Goal: Task Accomplishment & Management: Complete application form

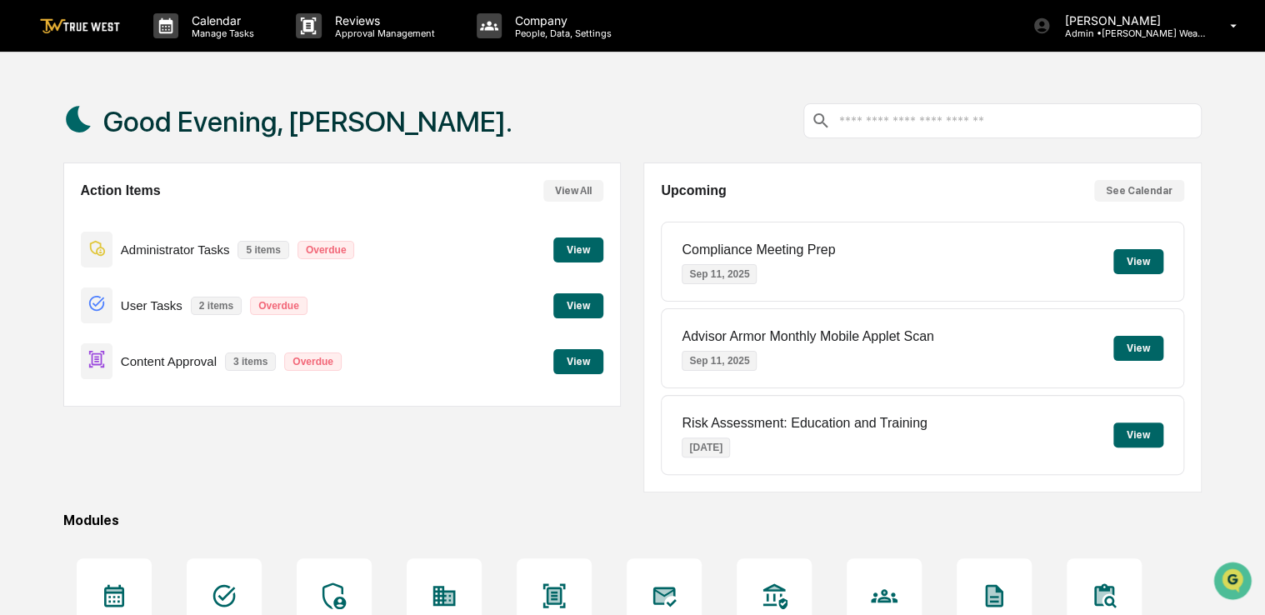
click at [591, 368] on button "View" at bounding box center [579, 361] width 50 height 25
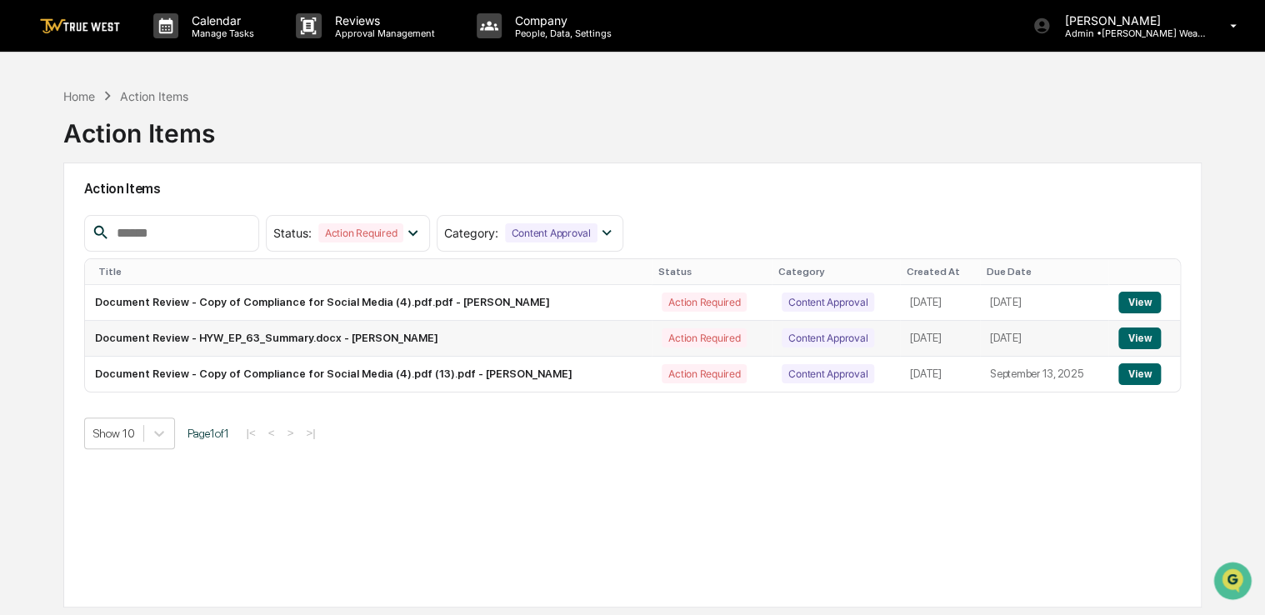
click at [1149, 333] on button "View" at bounding box center [1140, 339] width 43 height 22
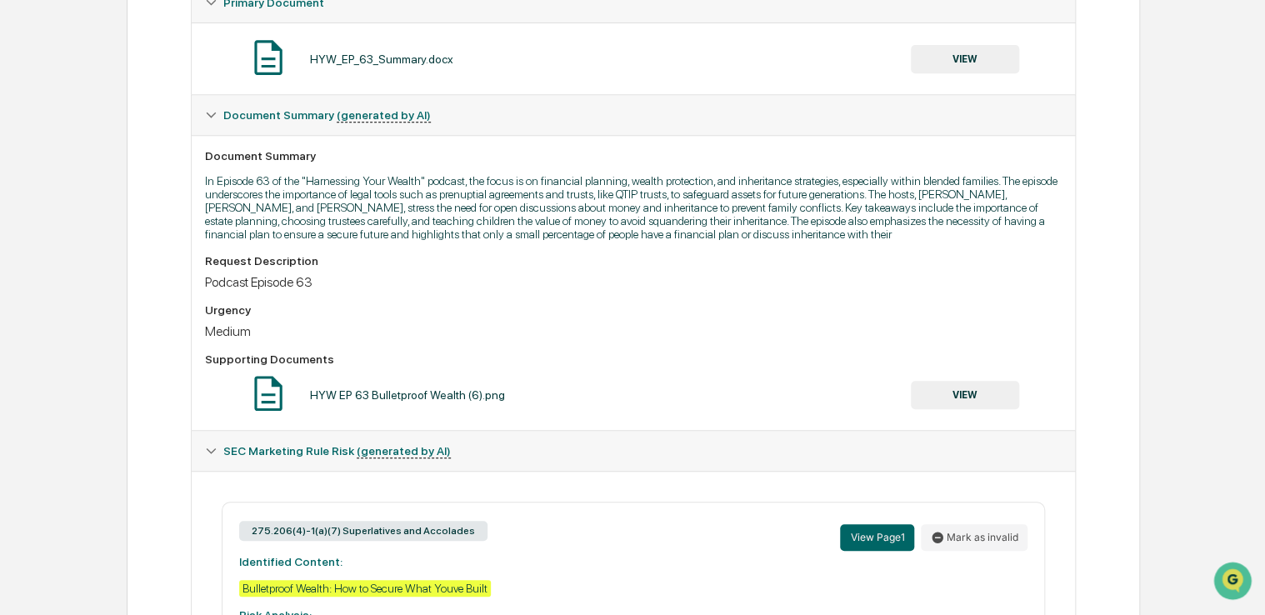
scroll to position [332, 0]
click at [974, 397] on button "VIEW" at bounding box center [965, 396] width 108 height 28
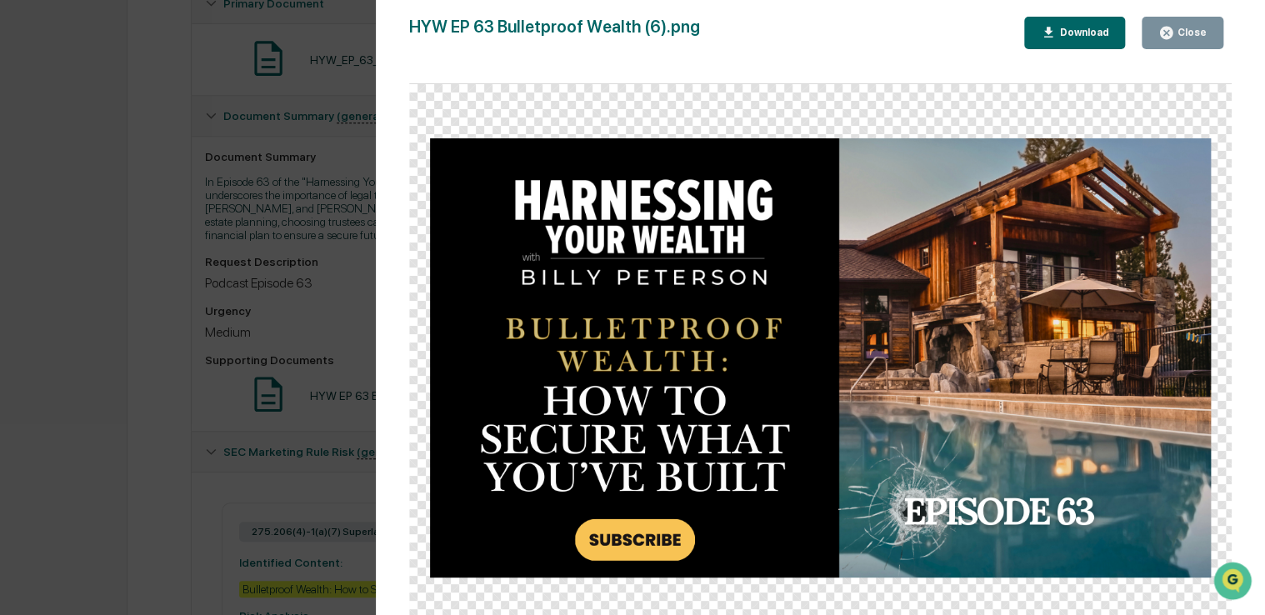
click at [1162, 33] on icon "button" at bounding box center [1167, 33] width 16 height 16
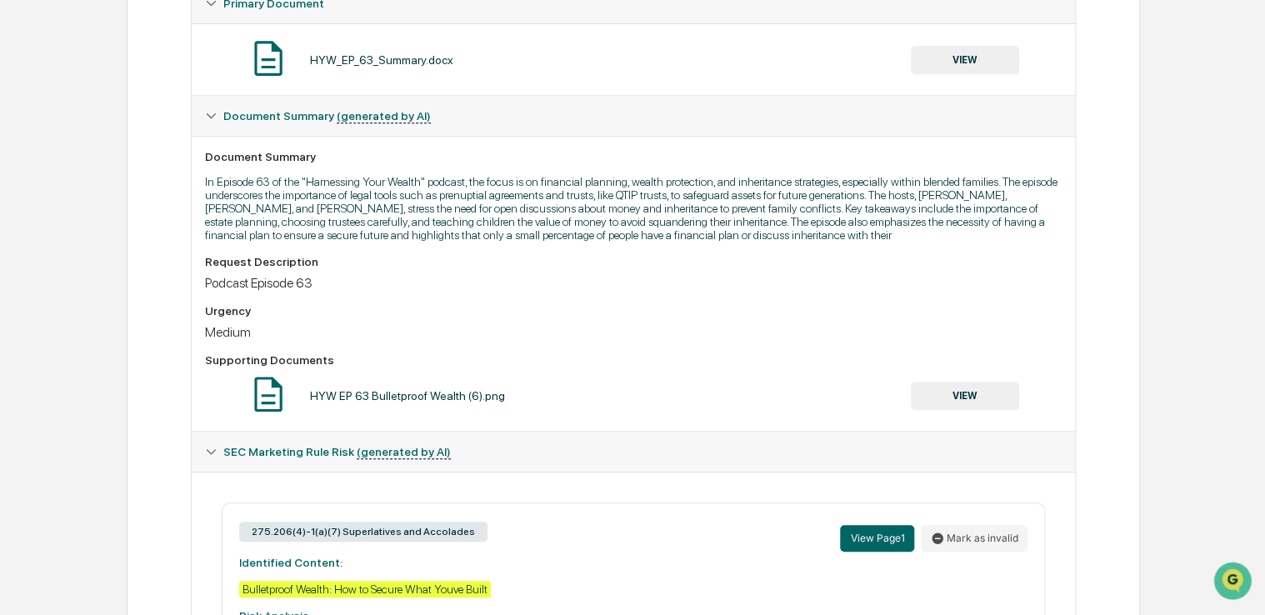
scroll to position [522, 0]
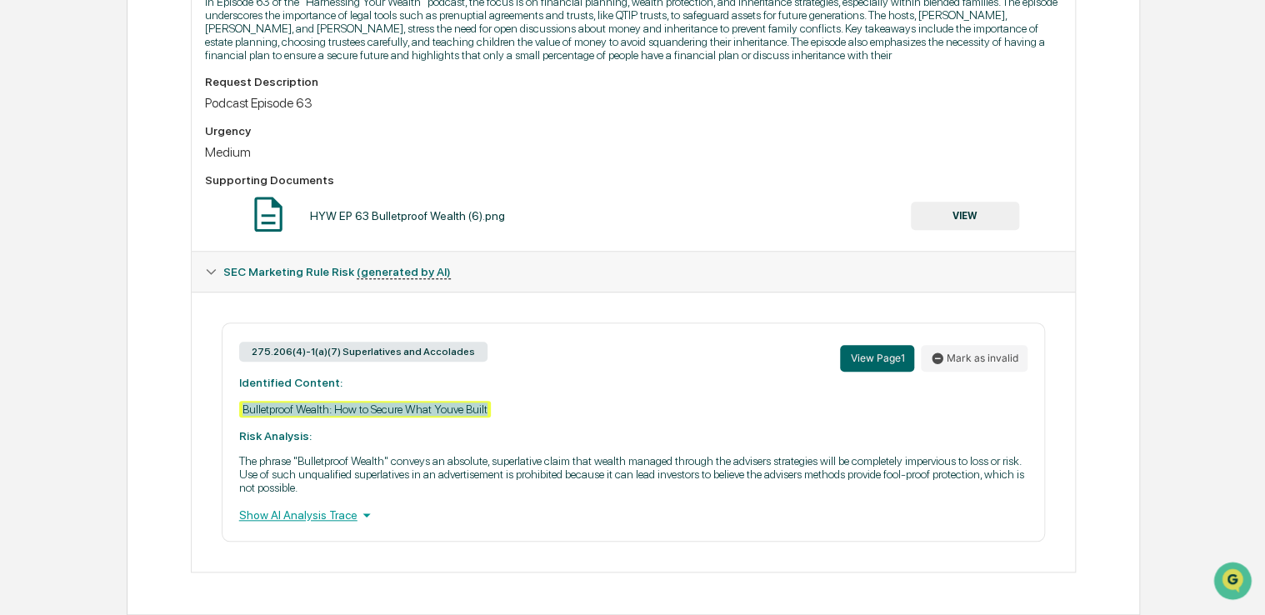
drag, startPoint x: 489, startPoint y: 408, endPoint x: 234, endPoint y: 407, distance: 255.1
click at [234, 407] on div "275.206(4)-1(a)(7) Superlatives and Accolades View Page 1 Mark as invalid Ident…" at bounding box center [634, 432] width 824 height 219
copy div "Bulletproof Wealth: How to Secure What Youve Built"
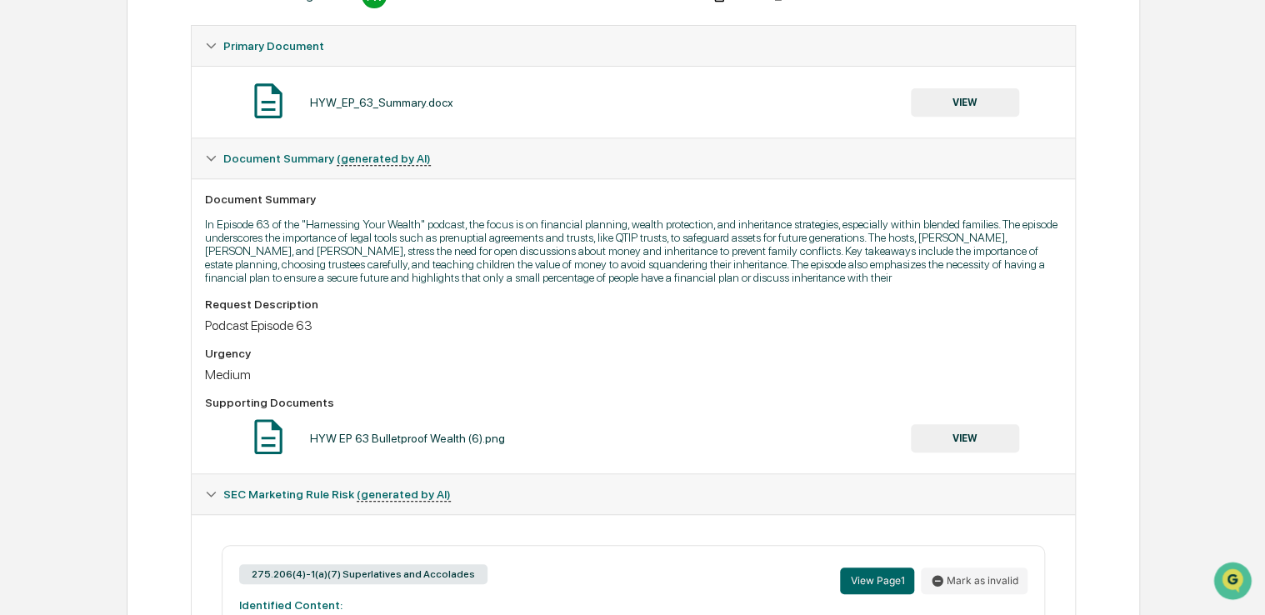
scroll to position [284, 0]
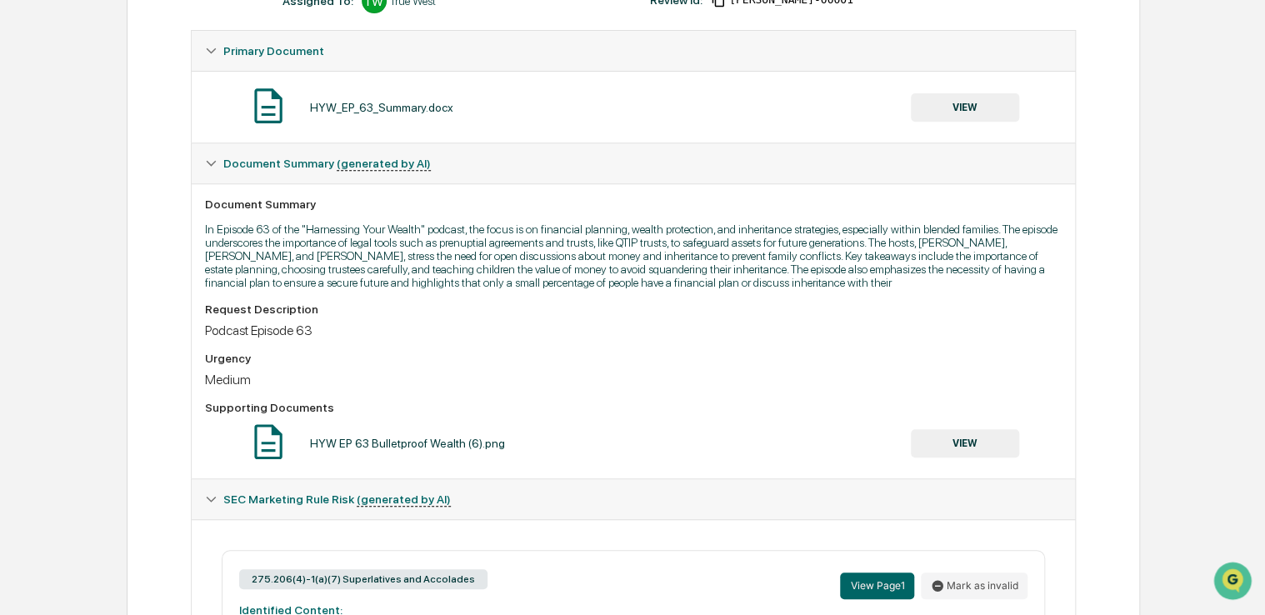
click at [970, 107] on button "VIEW" at bounding box center [965, 107] width 108 height 28
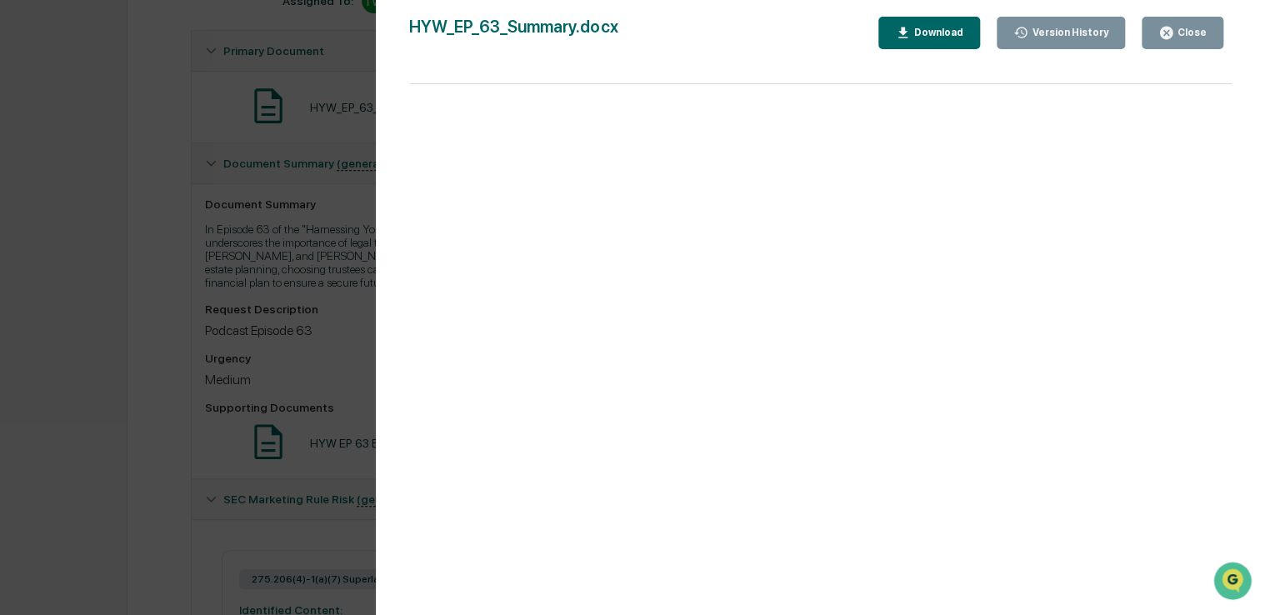
click at [273, 298] on div "Version History [DATE] 05:43 PM [PERSON_NAME] [DATE] 05:33 PM [PERSON_NAME] [DA…" at bounding box center [632, 307] width 1265 height 615
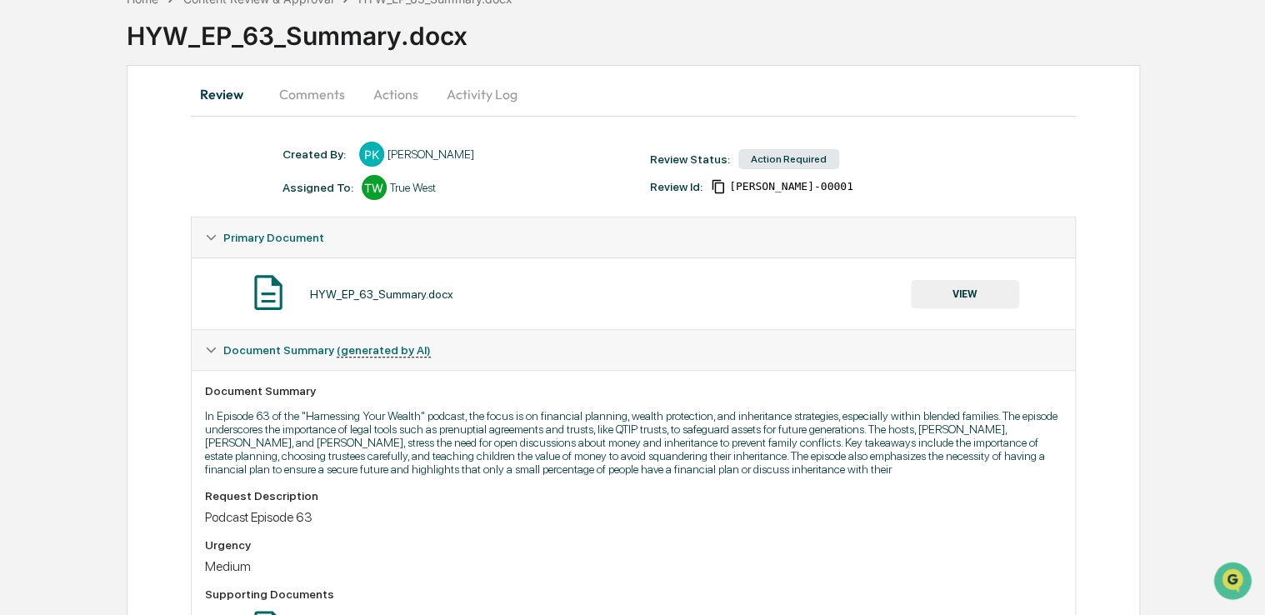
scroll to position [97, 0]
click at [384, 108] on button "Actions" at bounding box center [395, 95] width 75 height 40
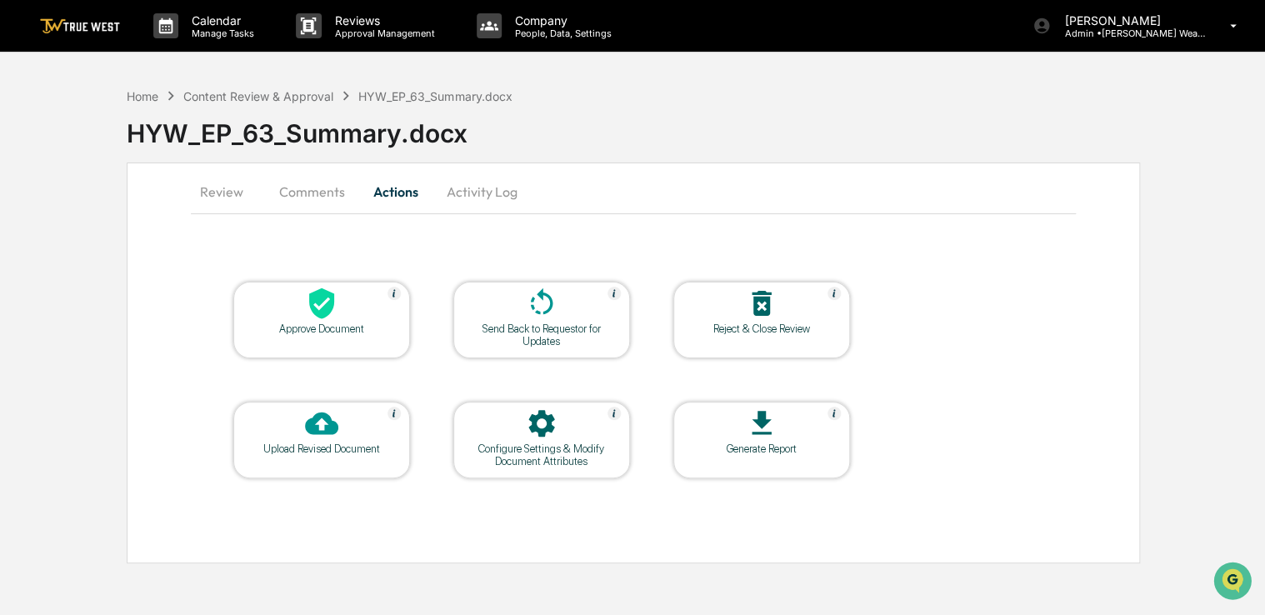
scroll to position [0, 0]
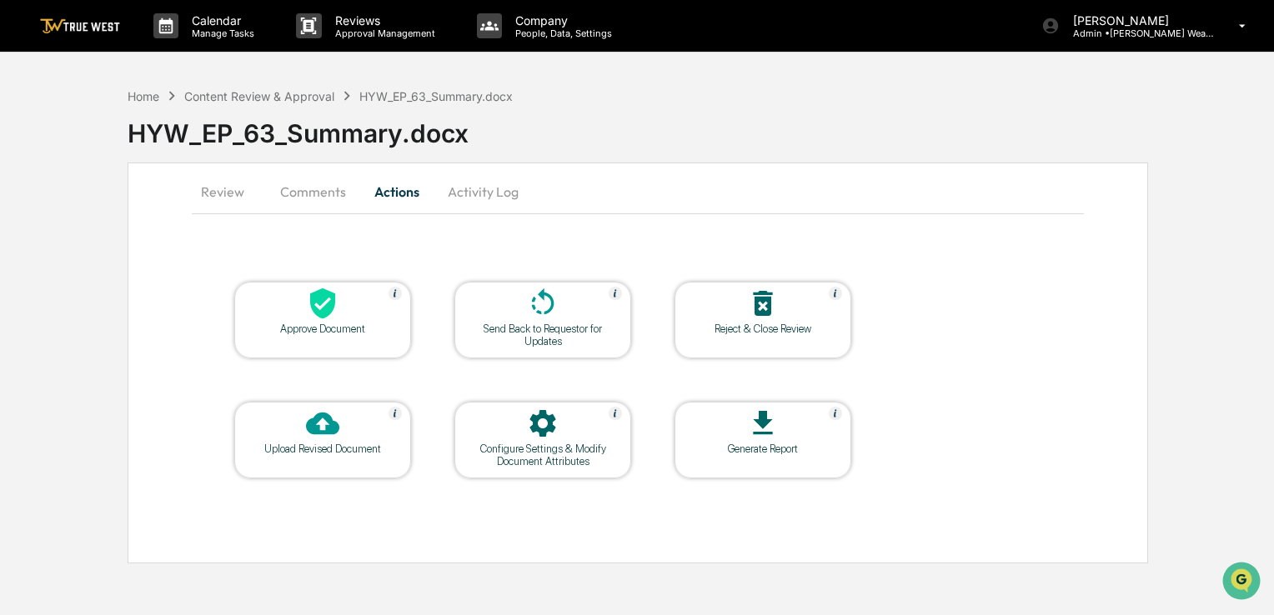
click at [295, 307] on div at bounding box center [322, 305] width 167 height 36
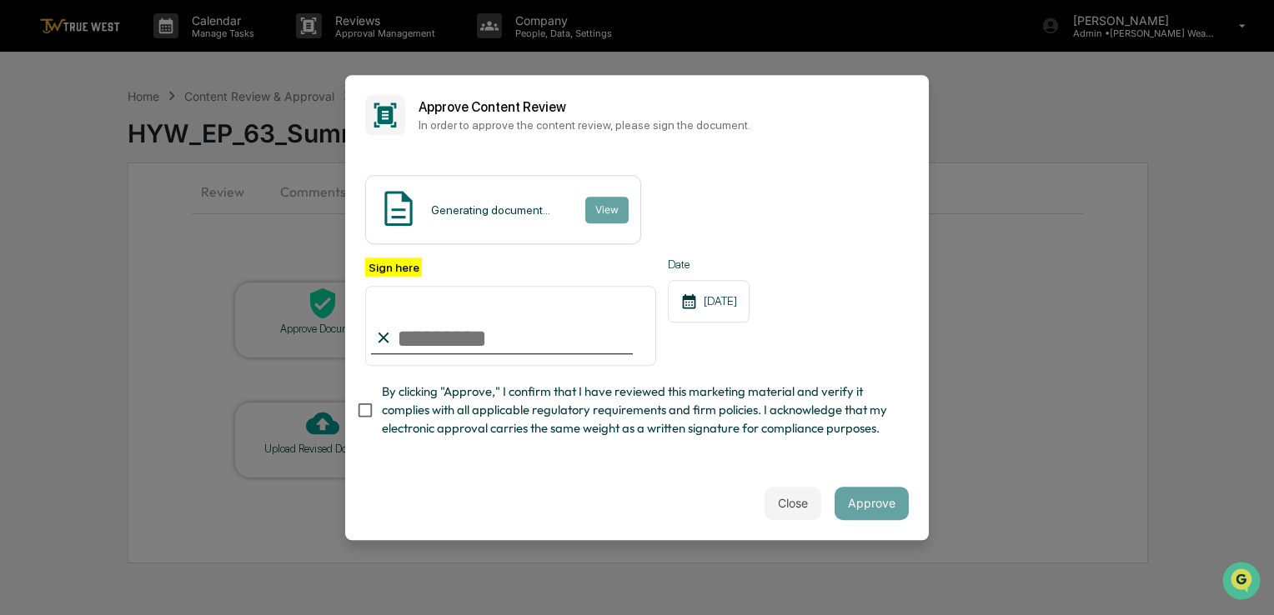
click at [453, 422] on span "By clicking "Approve," I confirm that I have reviewed this marketing material a…" at bounding box center [639, 411] width 514 height 56
click at [463, 337] on input "Sign here" at bounding box center [510, 326] width 291 height 80
type input "**********"
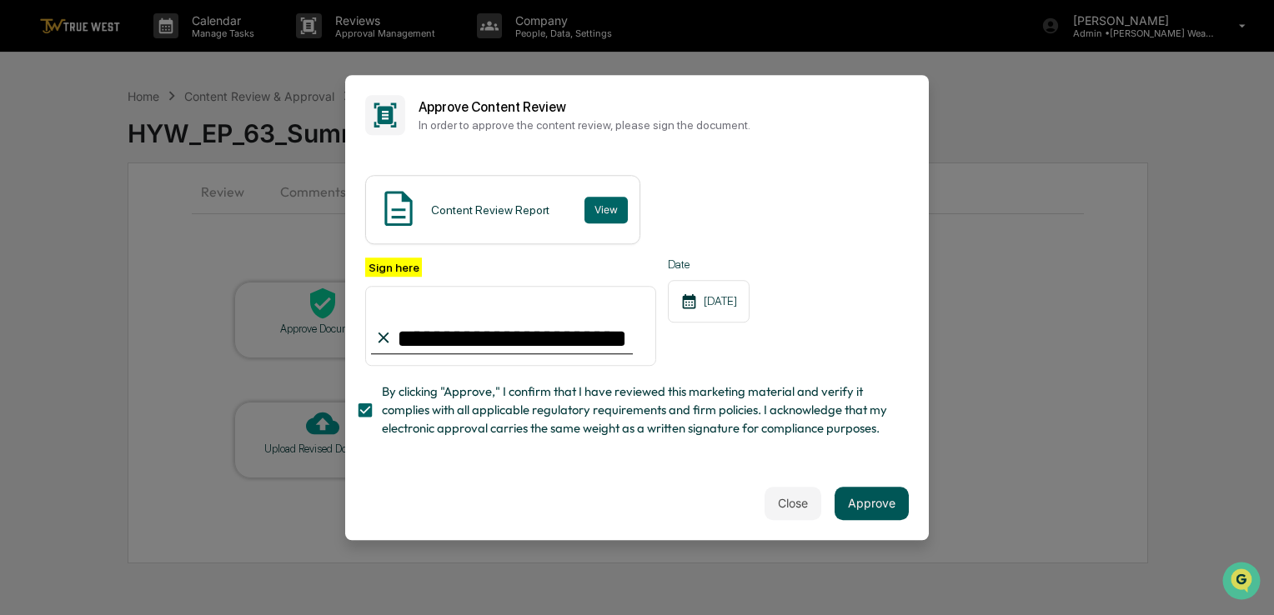
click at [867, 510] on button "Approve" at bounding box center [871, 503] width 74 height 33
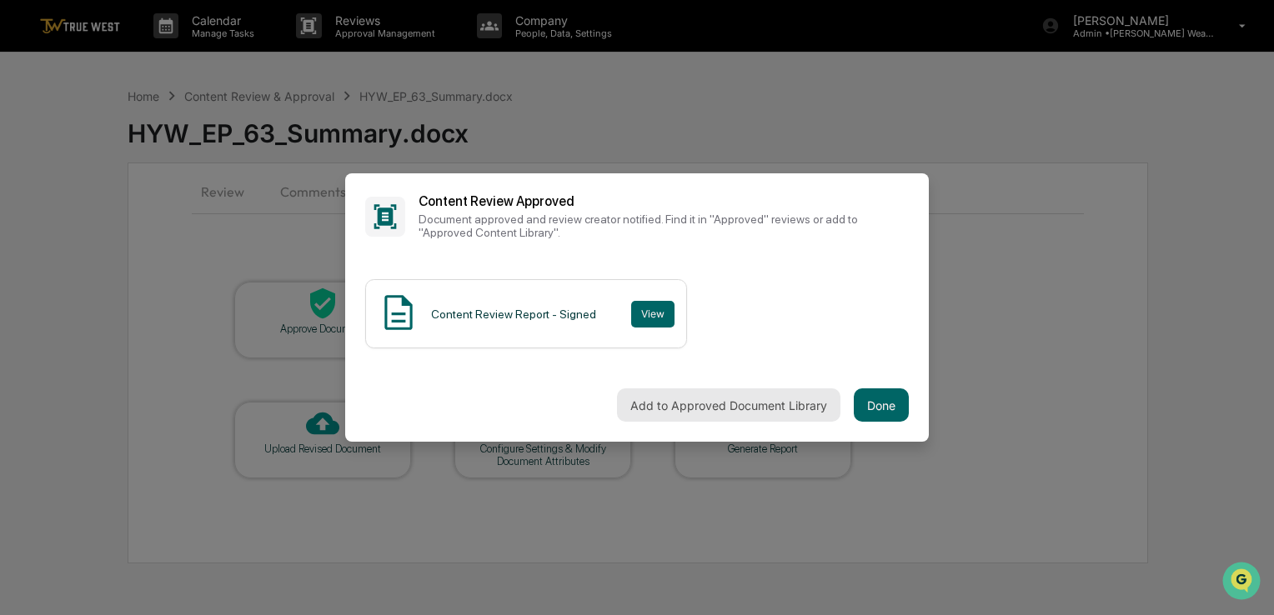
click at [676, 408] on button "Add to Approved Document Library" at bounding box center [728, 404] width 223 height 33
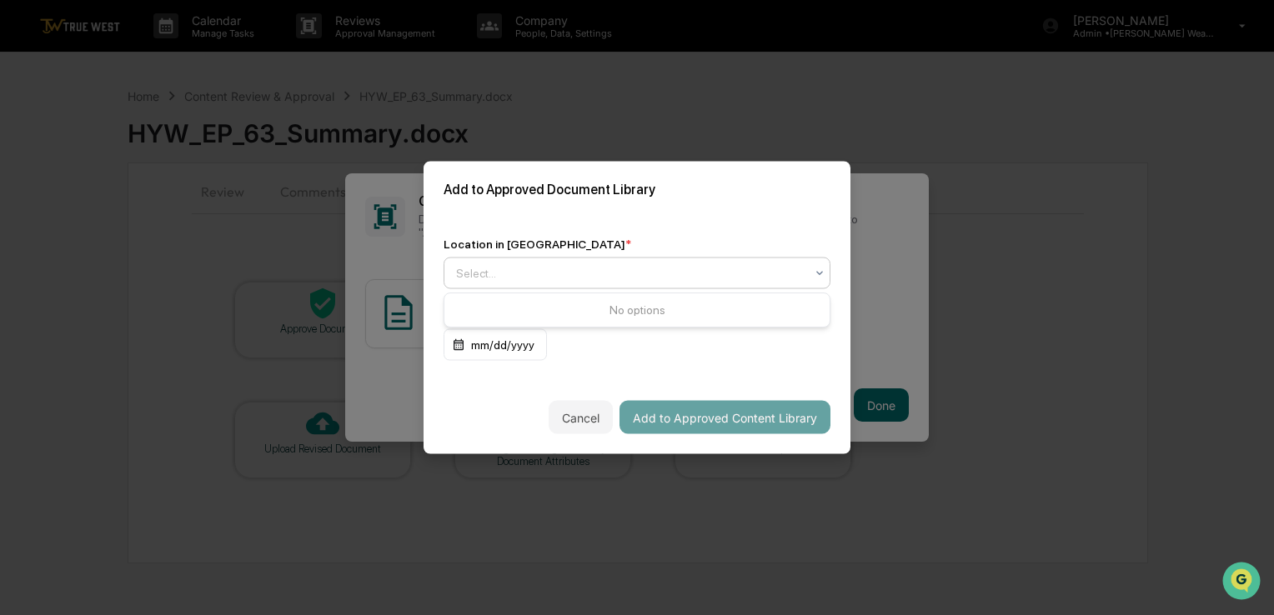
click at [637, 268] on div at bounding box center [630, 273] width 348 height 17
click at [658, 275] on div at bounding box center [630, 273] width 348 height 17
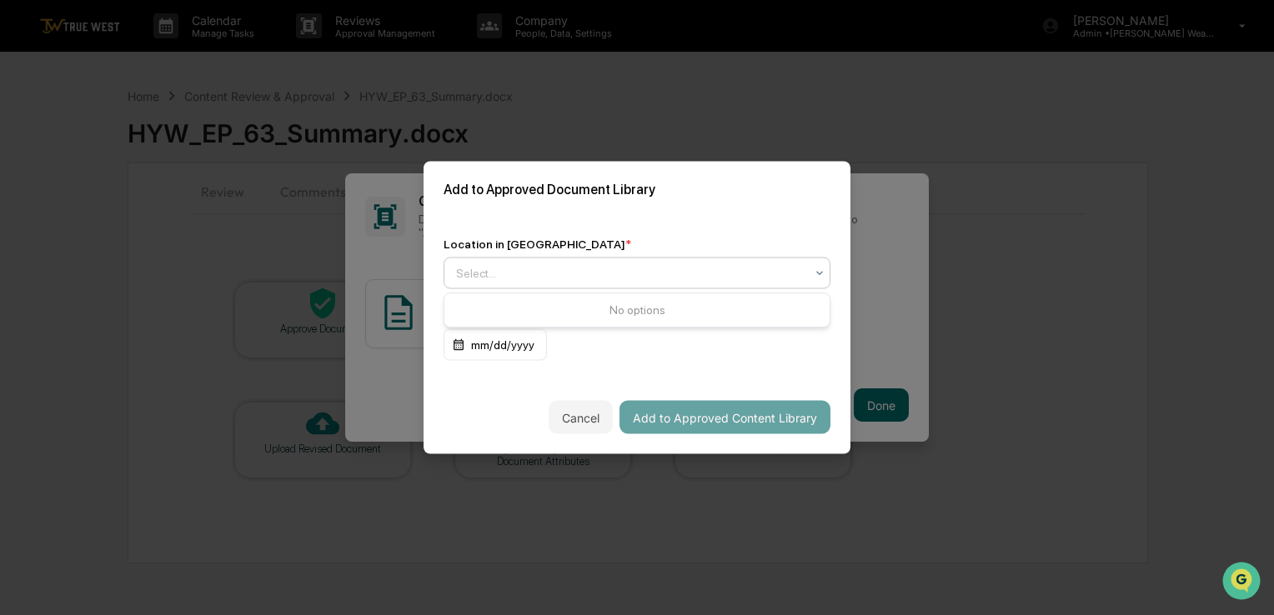
click at [658, 275] on div at bounding box center [630, 273] width 348 height 17
click at [811, 269] on div "Select..." at bounding box center [630, 273] width 365 height 23
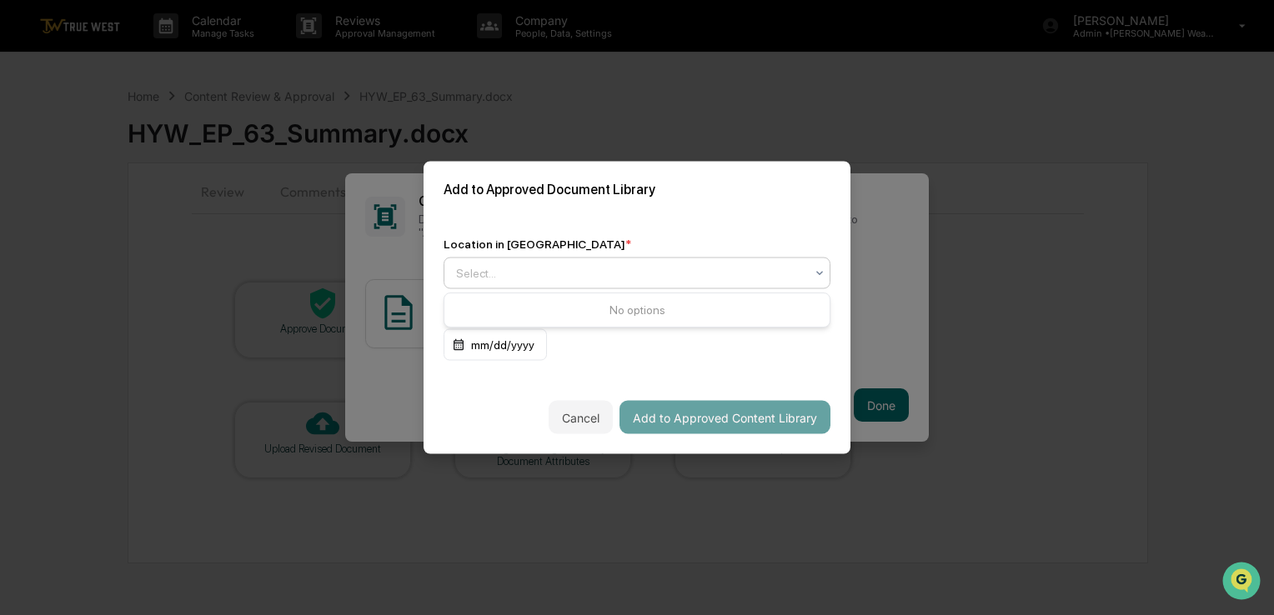
click at [811, 269] on div "Select..." at bounding box center [630, 273] width 365 height 23
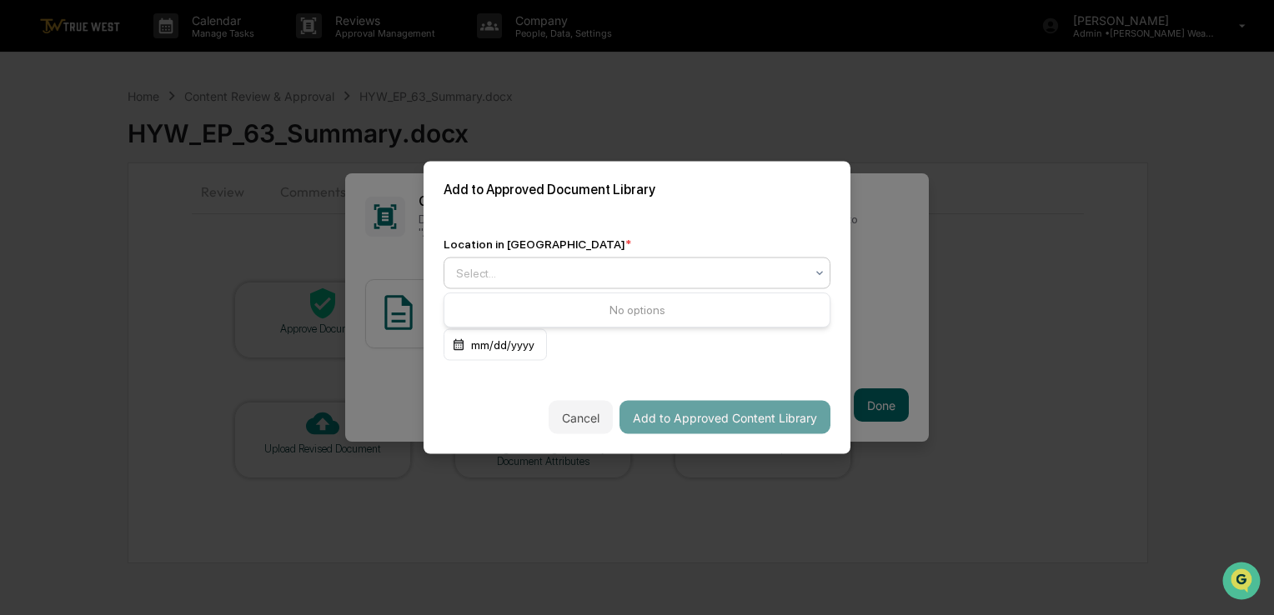
click at [811, 269] on div "Select..." at bounding box center [630, 273] width 365 height 23
click at [732, 300] on div "Approved Content Library" at bounding box center [636, 313] width 385 height 33
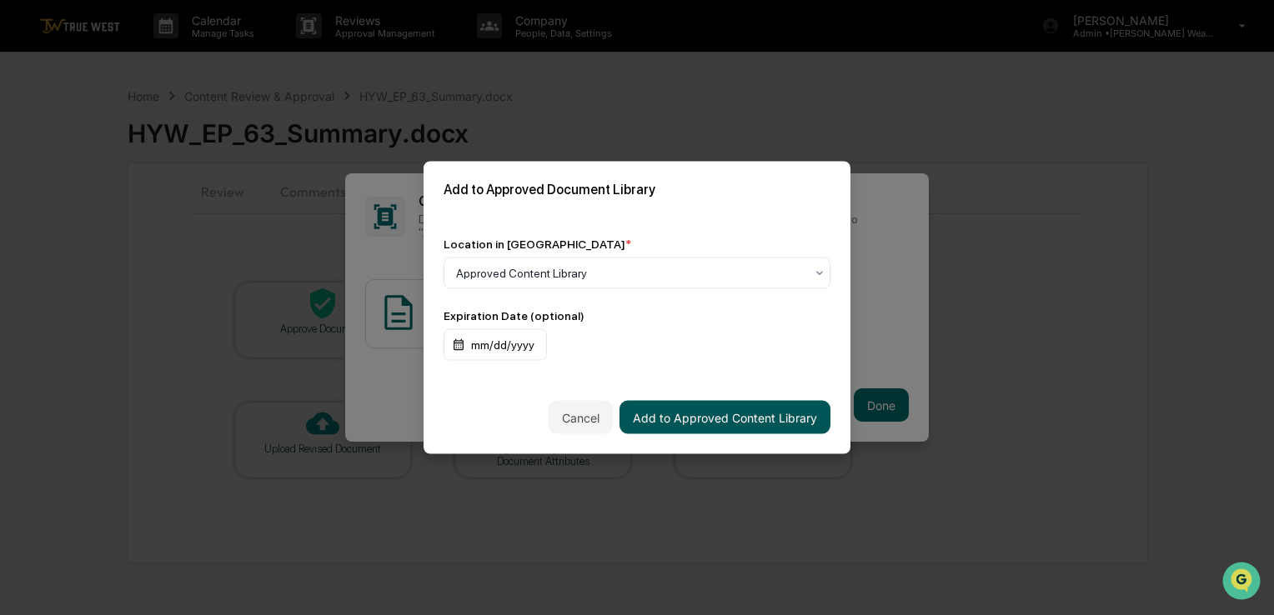
click at [709, 411] on button "Add to Approved Content Library" at bounding box center [724, 417] width 211 height 33
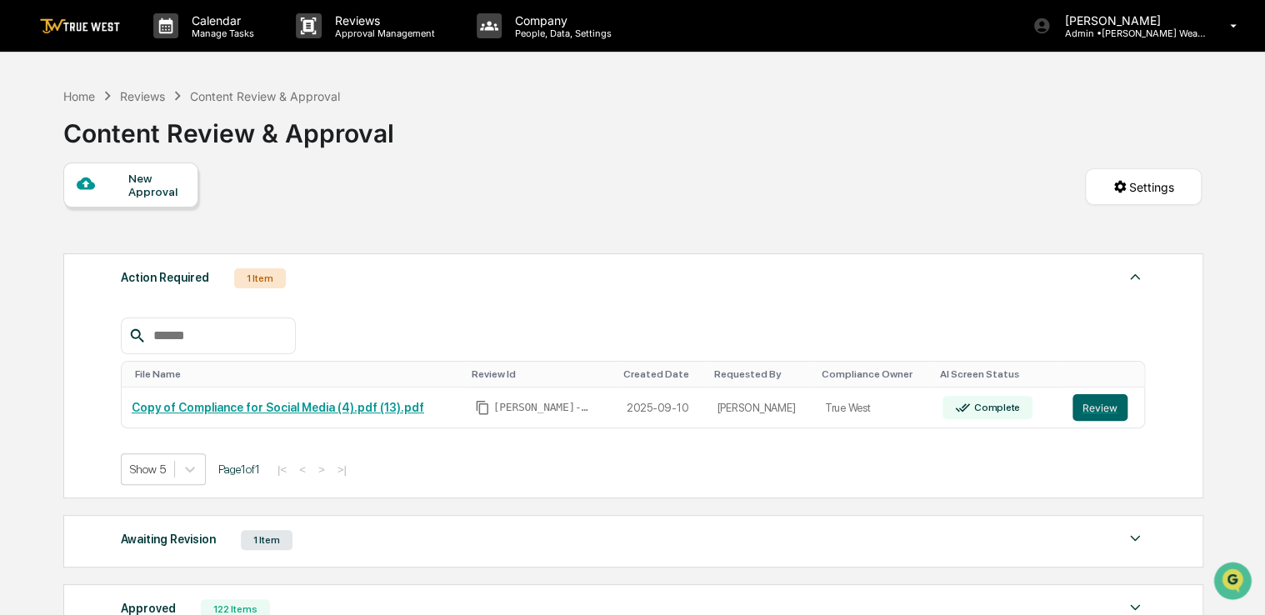
drag, startPoint x: 446, startPoint y: 153, endPoint x: 345, endPoint y: 181, distance: 104.6
click at [345, 181] on div "New Approval Settings" at bounding box center [632, 204] width 1139 height 83
click at [88, 93] on div "Home" at bounding box center [79, 96] width 32 height 14
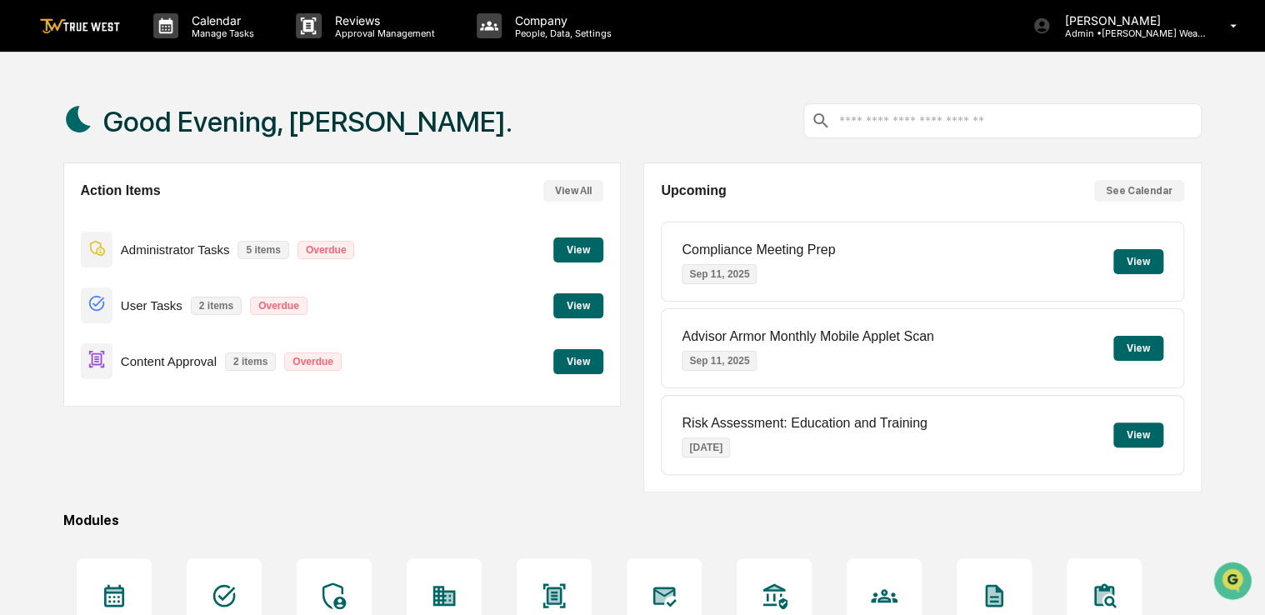
click at [584, 361] on button "View" at bounding box center [579, 361] width 50 height 25
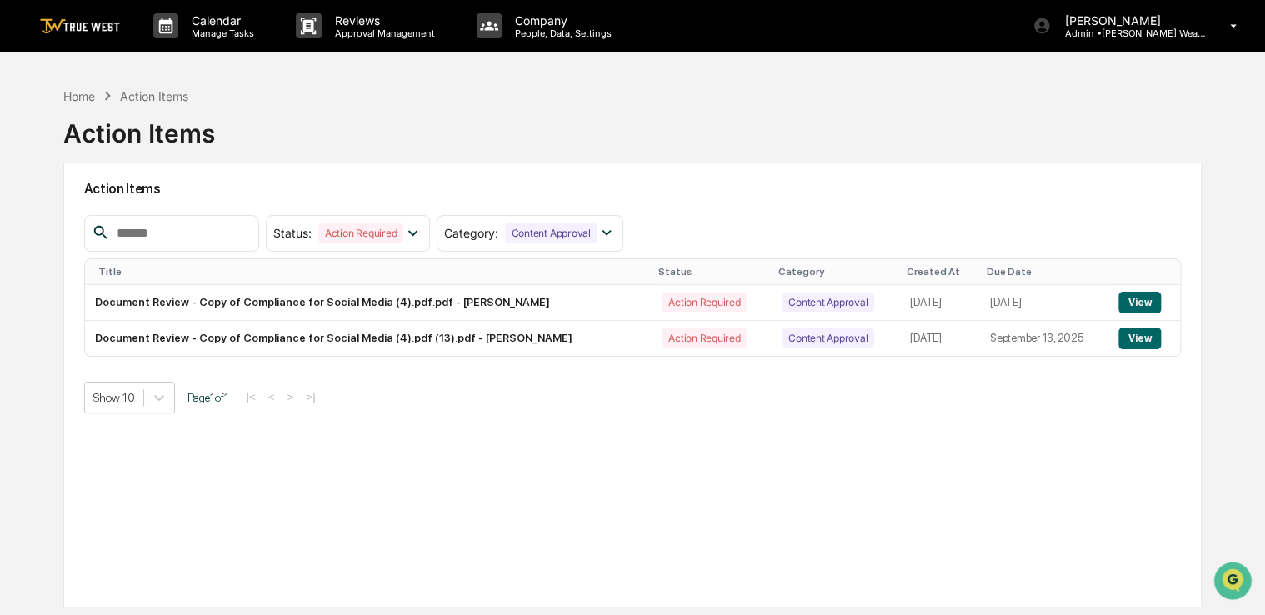
drag, startPoint x: 630, startPoint y: 113, endPoint x: 573, endPoint y: 108, distance: 57.7
click at [573, 108] on div "Home Action Items Action Items" at bounding box center [632, 120] width 1139 height 83
drag, startPoint x: 628, startPoint y: 130, endPoint x: 575, endPoint y: 128, distance: 52.5
click at [575, 128] on div "Home Action Items Action Items" at bounding box center [632, 120] width 1139 height 83
click at [1125, 342] on button "View" at bounding box center [1140, 339] width 43 height 22
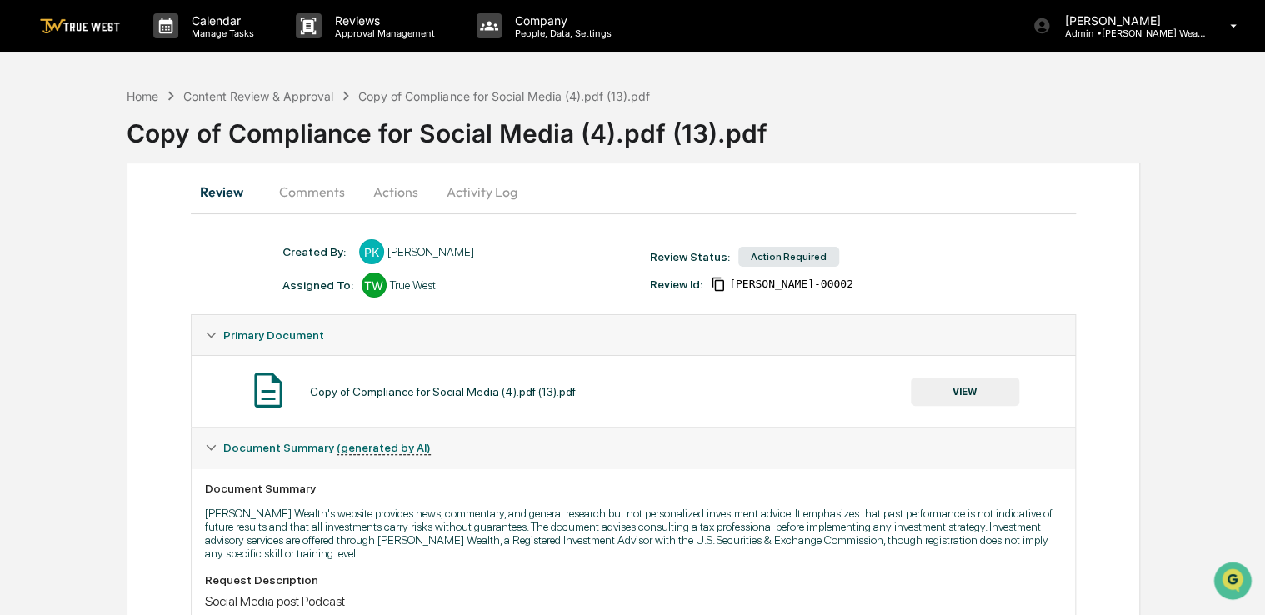
click at [966, 402] on button "VIEW" at bounding box center [965, 392] width 108 height 28
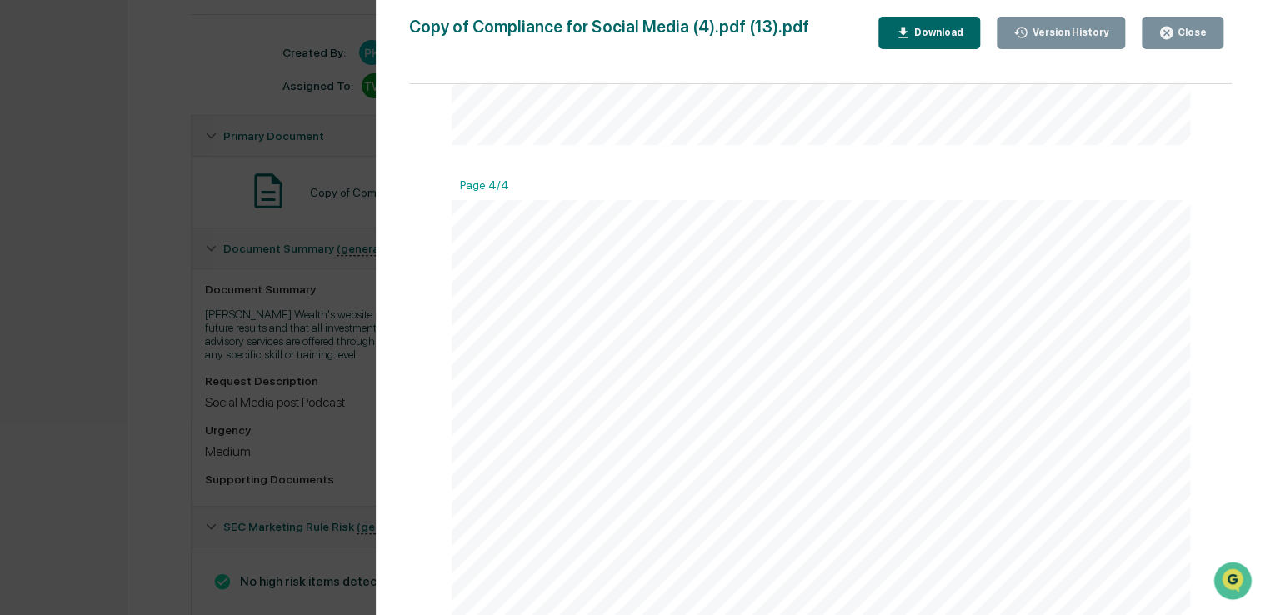
scroll to position [200, 0]
click at [136, 172] on div "Version History [DATE] 09:59 PM [PERSON_NAME] Copy of Compliance for Social Med…" at bounding box center [632, 307] width 1265 height 615
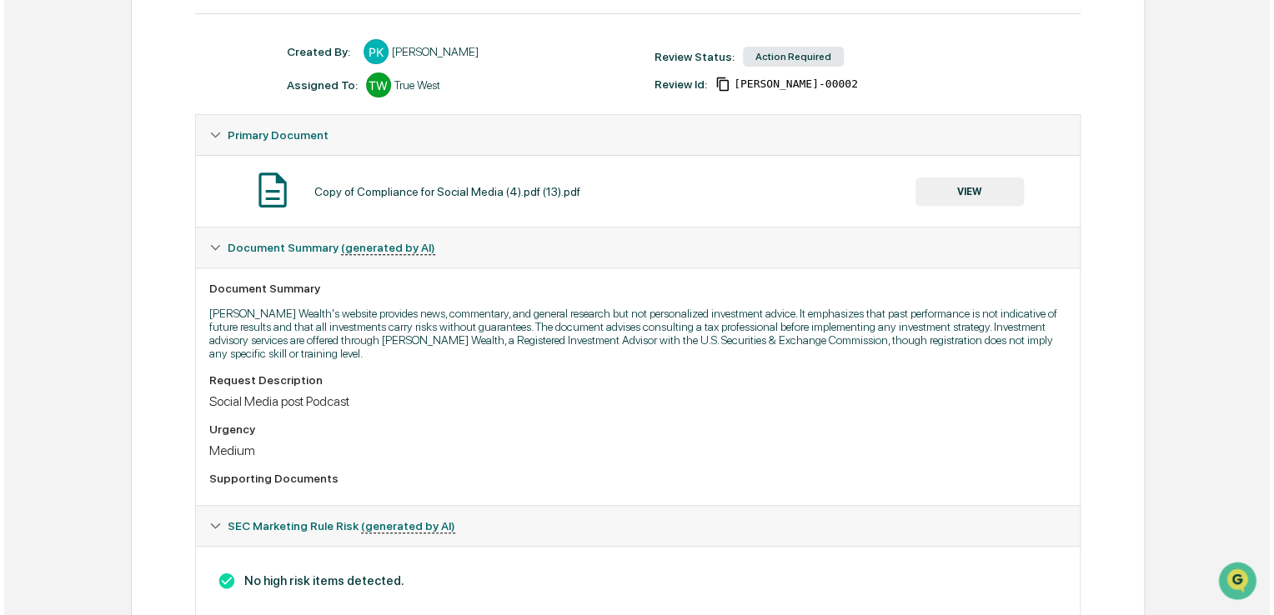
scroll to position [0, 0]
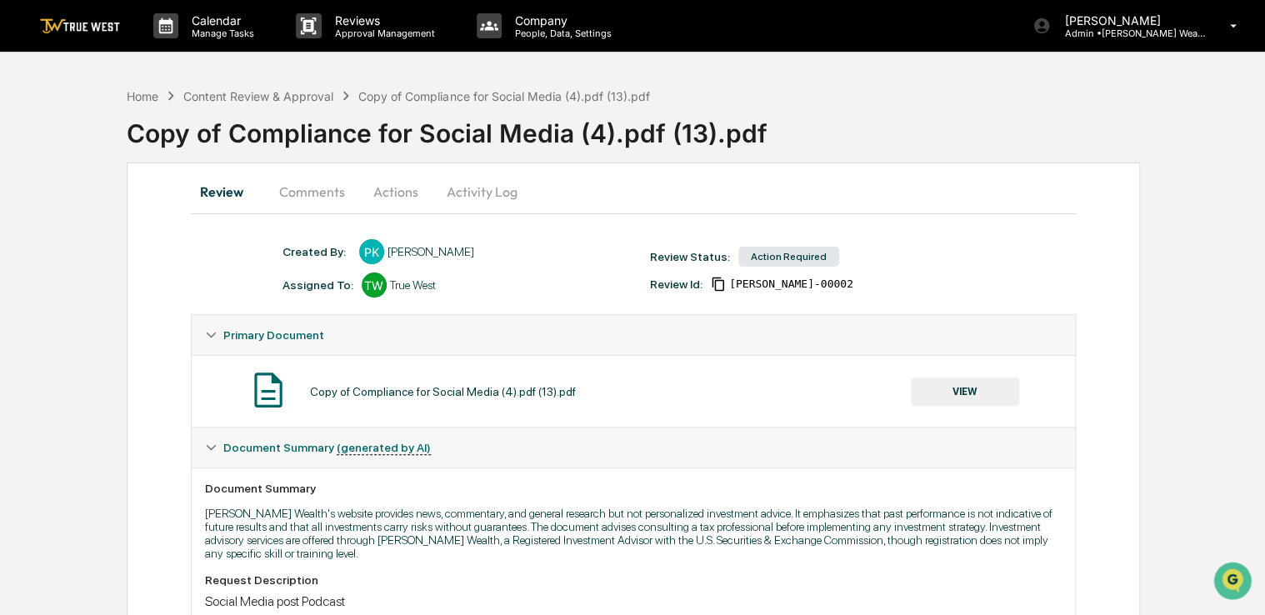
click at [389, 187] on button "Actions" at bounding box center [395, 192] width 75 height 40
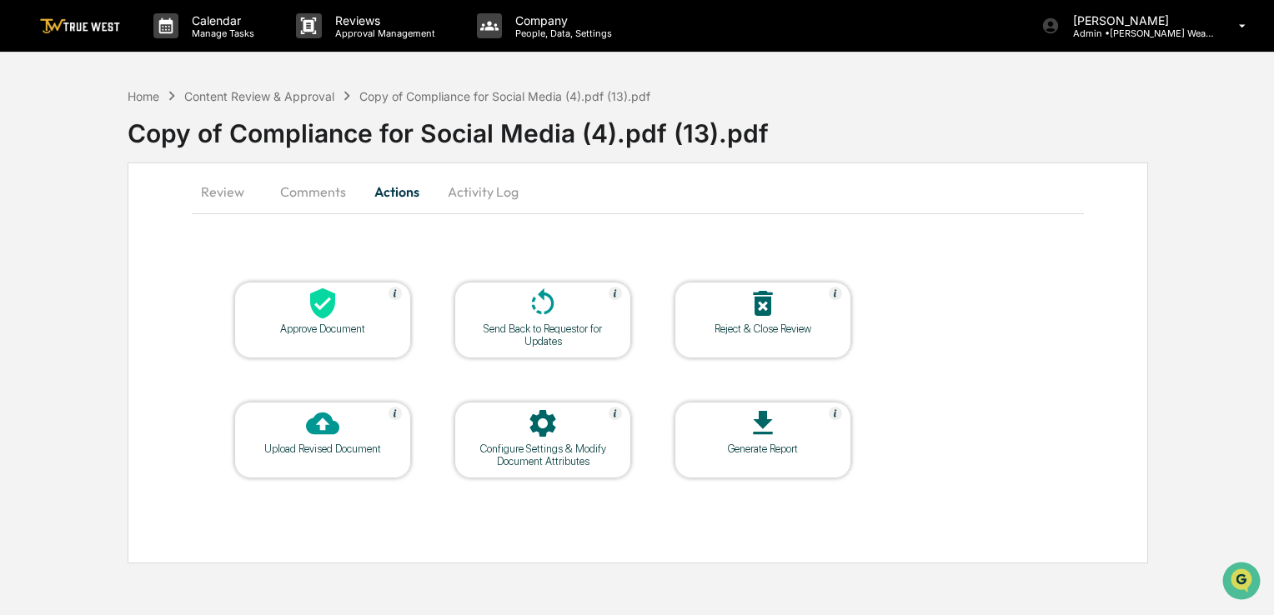
click at [325, 291] on icon at bounding box center [322, 303] width 25 height 31
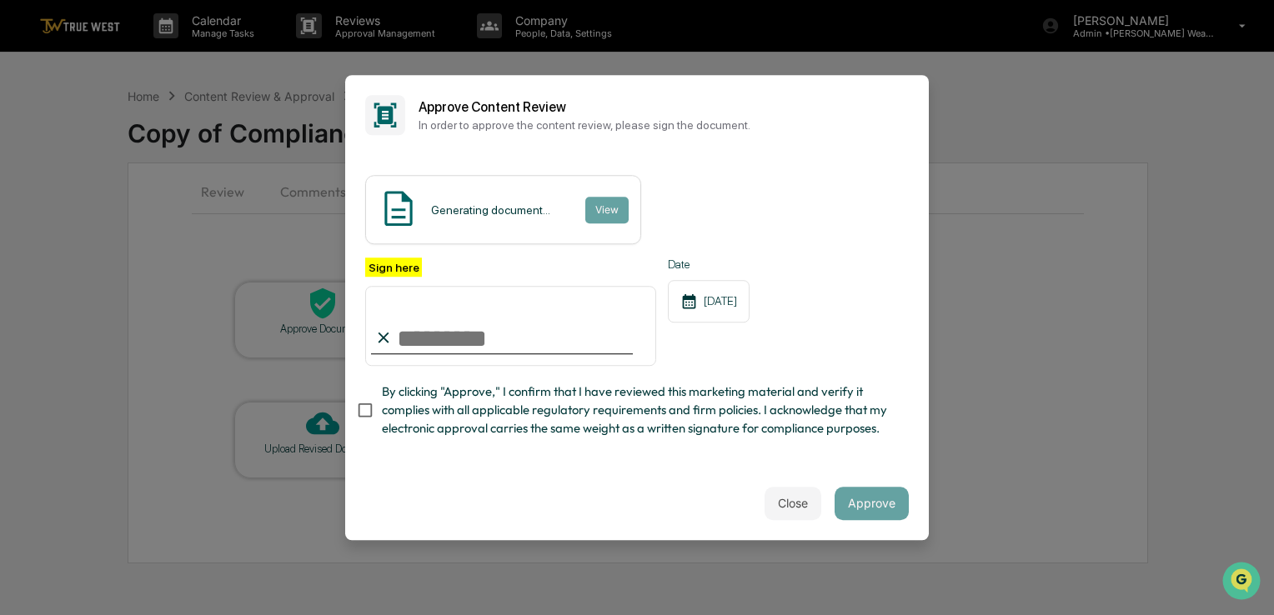
click at [417, 420] on span "By clicking "Approve," I confirm that I have reviewed this marketing material a…" at bounding box center [639, 411] width 514 height 56
click at [453, 340] on input "Sign here" at bounding box center [510, 326] width 291 height 80
type input "**********"
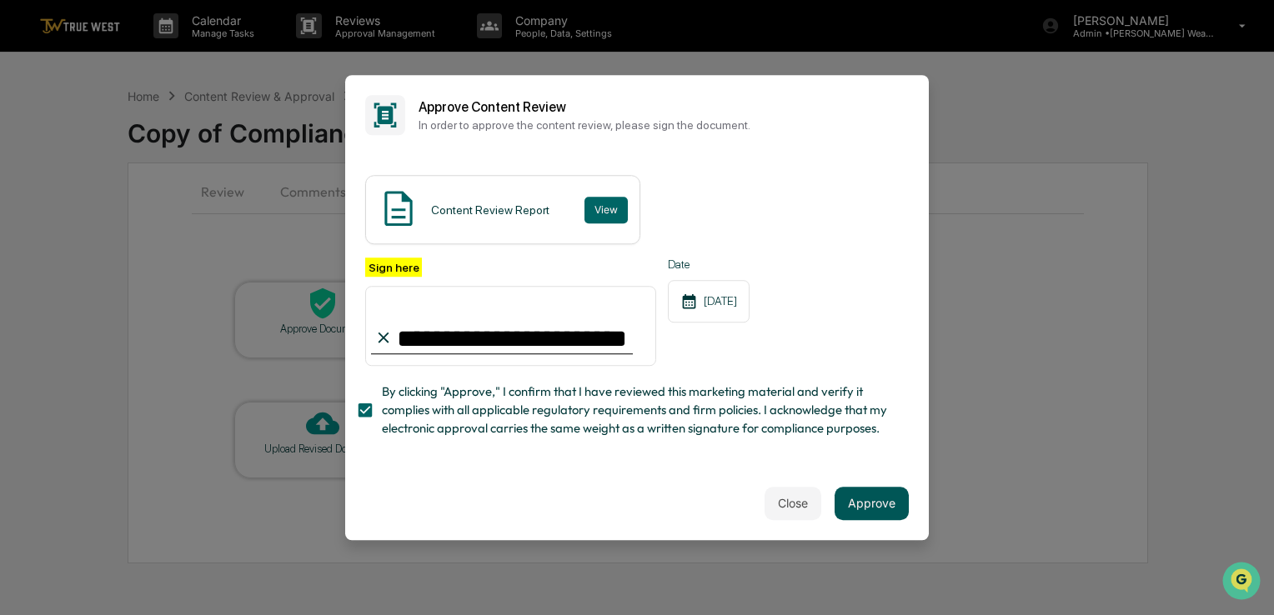
click at [884, 506] on button "Approve" at bounding box center [871, 503] width 74 height 33
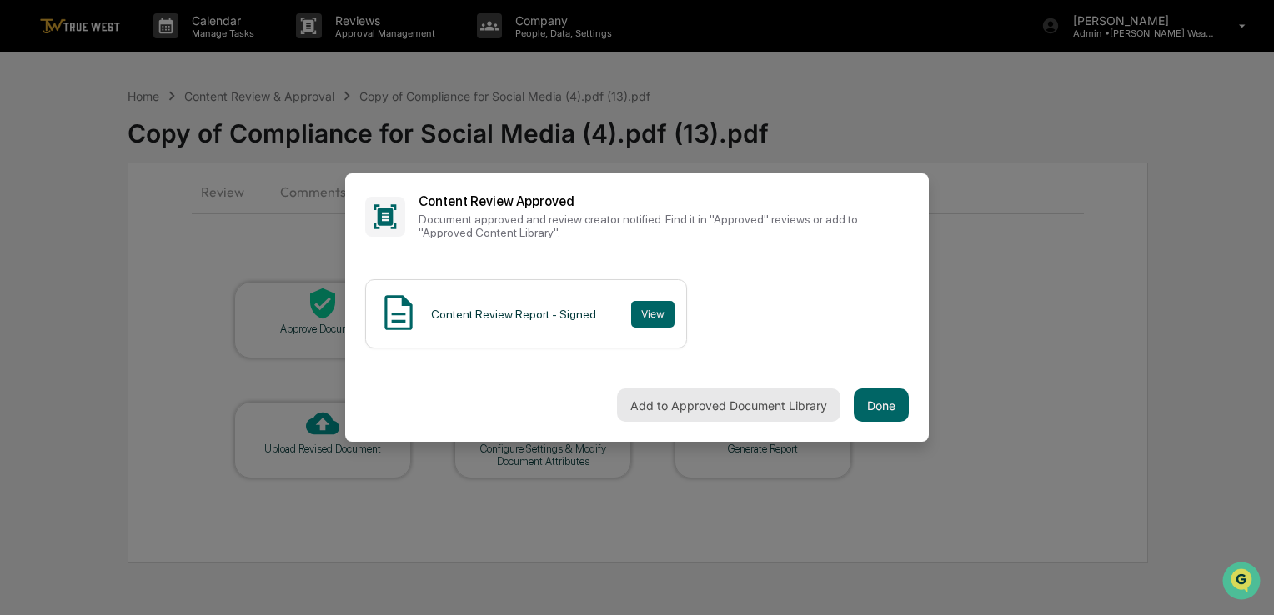
click at [767, 404] on button "Add to Approved Document Library" at bounding box center [728, 404] width 223 height 33
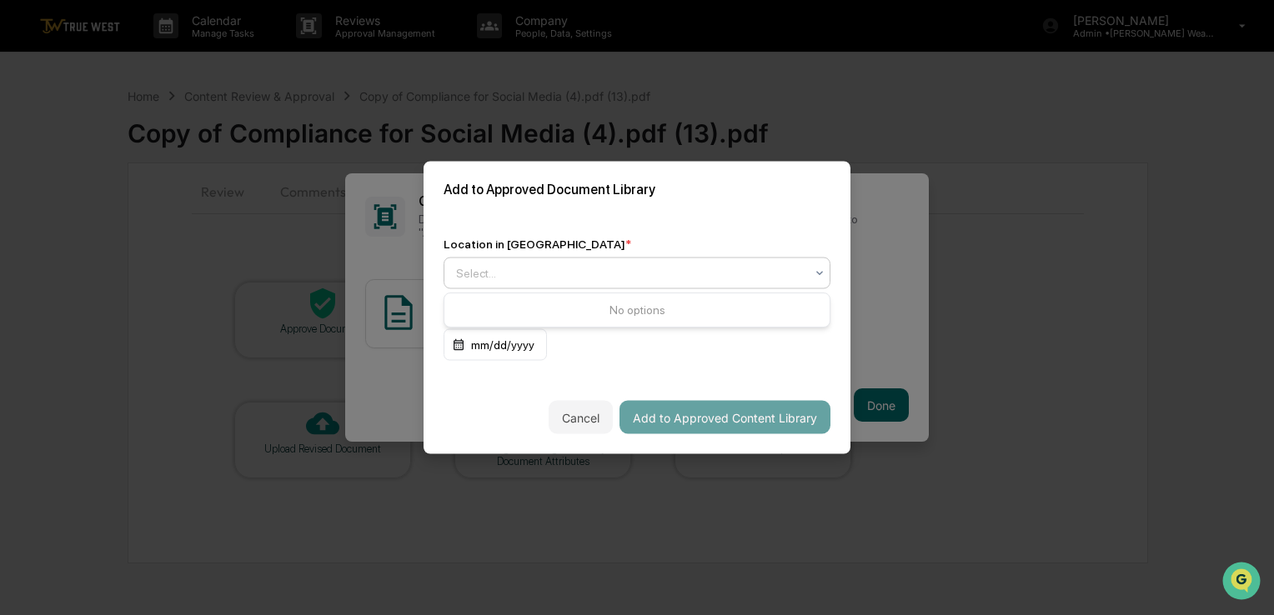
click at [755, 268] on div at bounding box center [630, 273] width 348 height 17
click at [724, 269] on div at bounding box center [630, 273] width 348 height 17
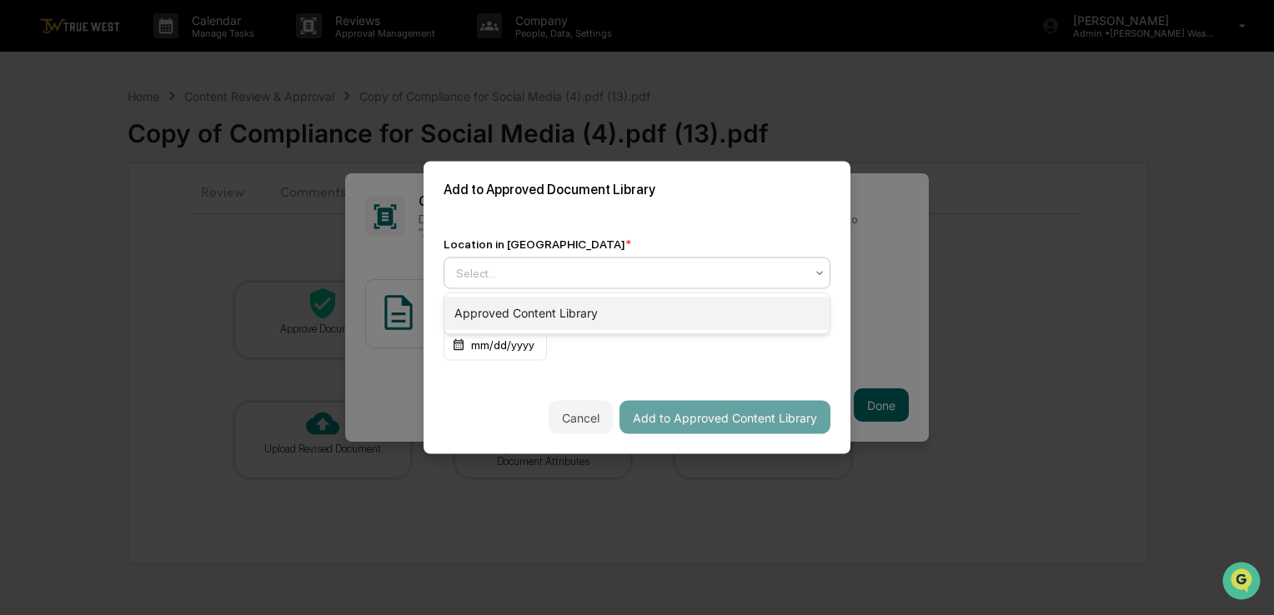
click at [644, 320] on div "Approved Content Library" at bounding box center [636, 313] width 385 height 33
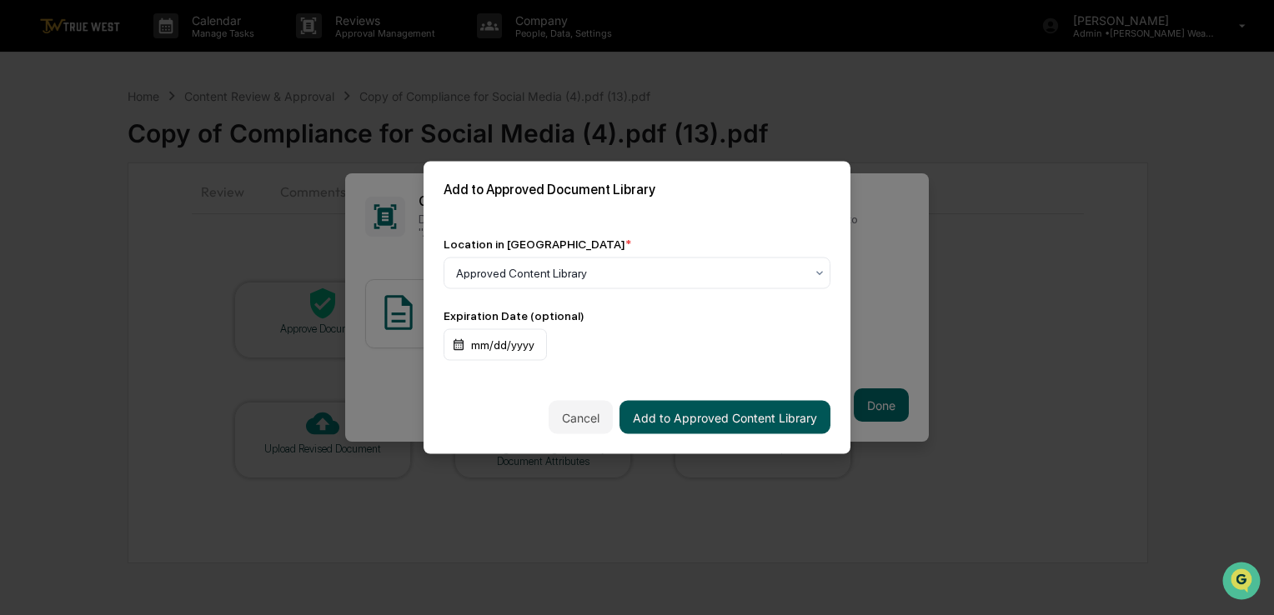
click at [677, 408] on button "Add to Approved Content Library" at bounding box center [724, 417] width 211 height 33
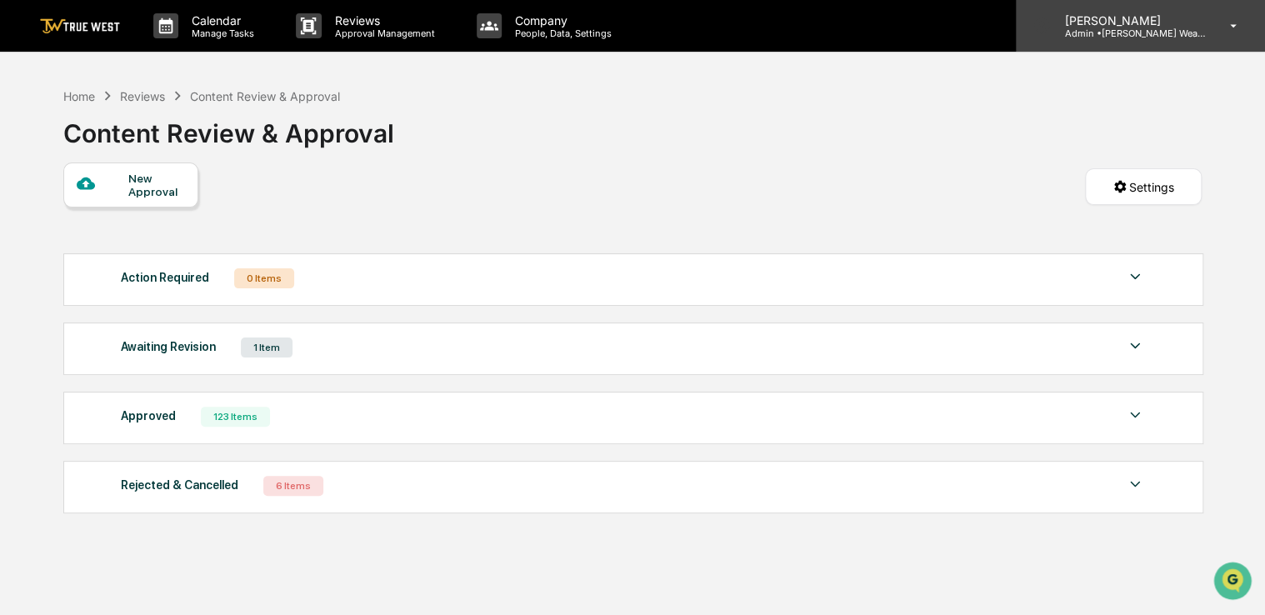
click at [1156, 50] on div "[PERSON_NAME] Admin • [PERSON_NAME] Wealth" at bounding box center [1140, 26] width 249 height 52
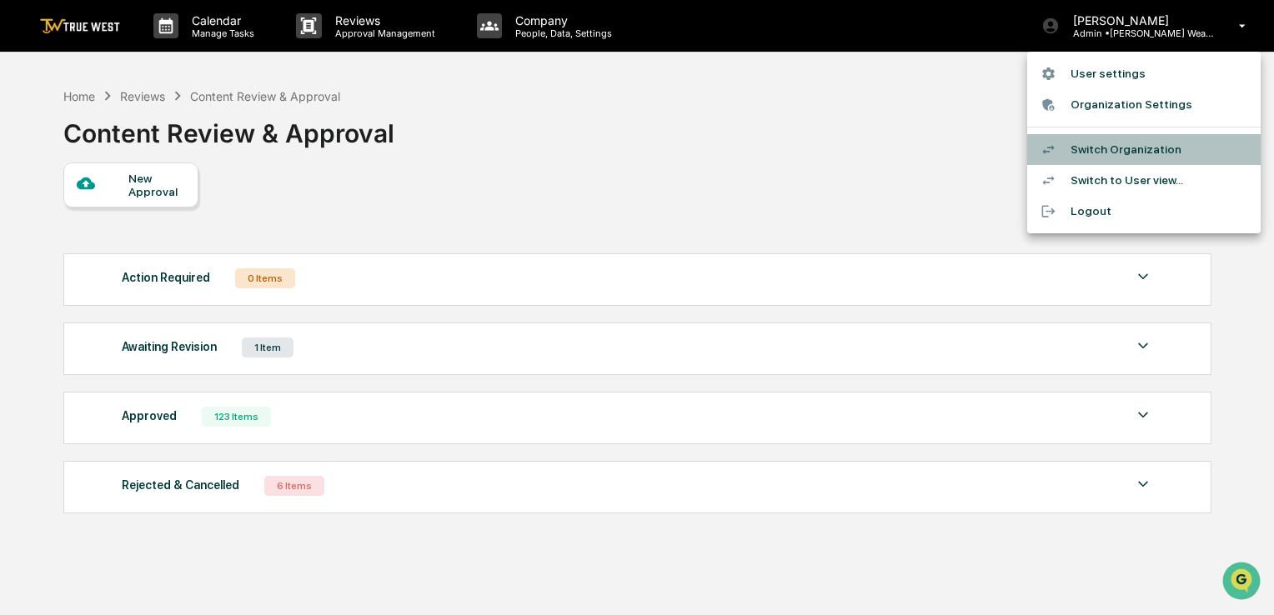
click at [1104, 154] on li "Switch Organization" at bounding box center [1143, 149] width 233 height 31
